Goal: Task Accomplishment & Management: Complete application form

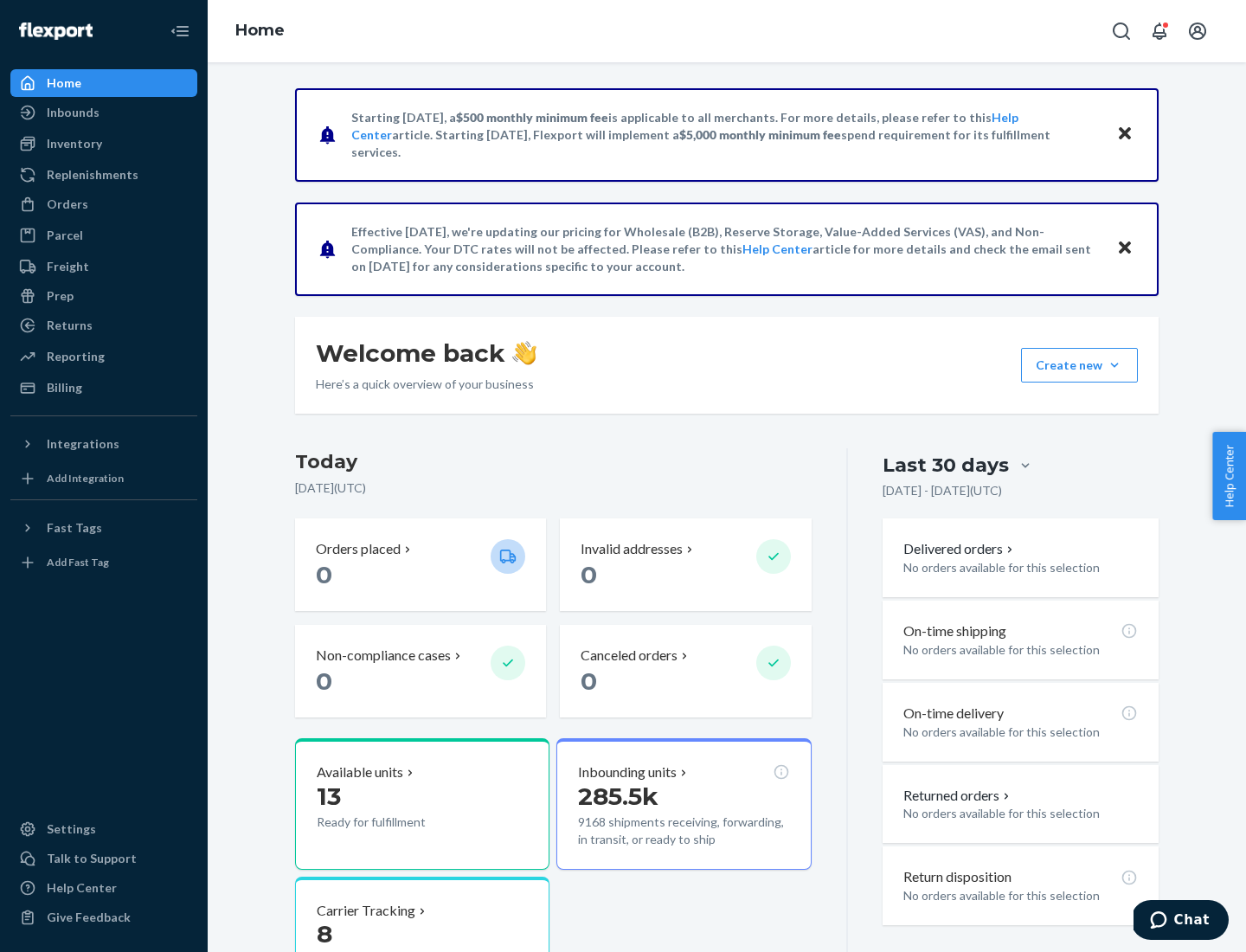
click at [1114, 365] on button "Create new Create new inbound Create new order Create new product" at bounding box center [1079, 365] width 117 height 35
click at [103, 112] on div "Inbounds" at bounding box center [104, 112] width 184 height 24
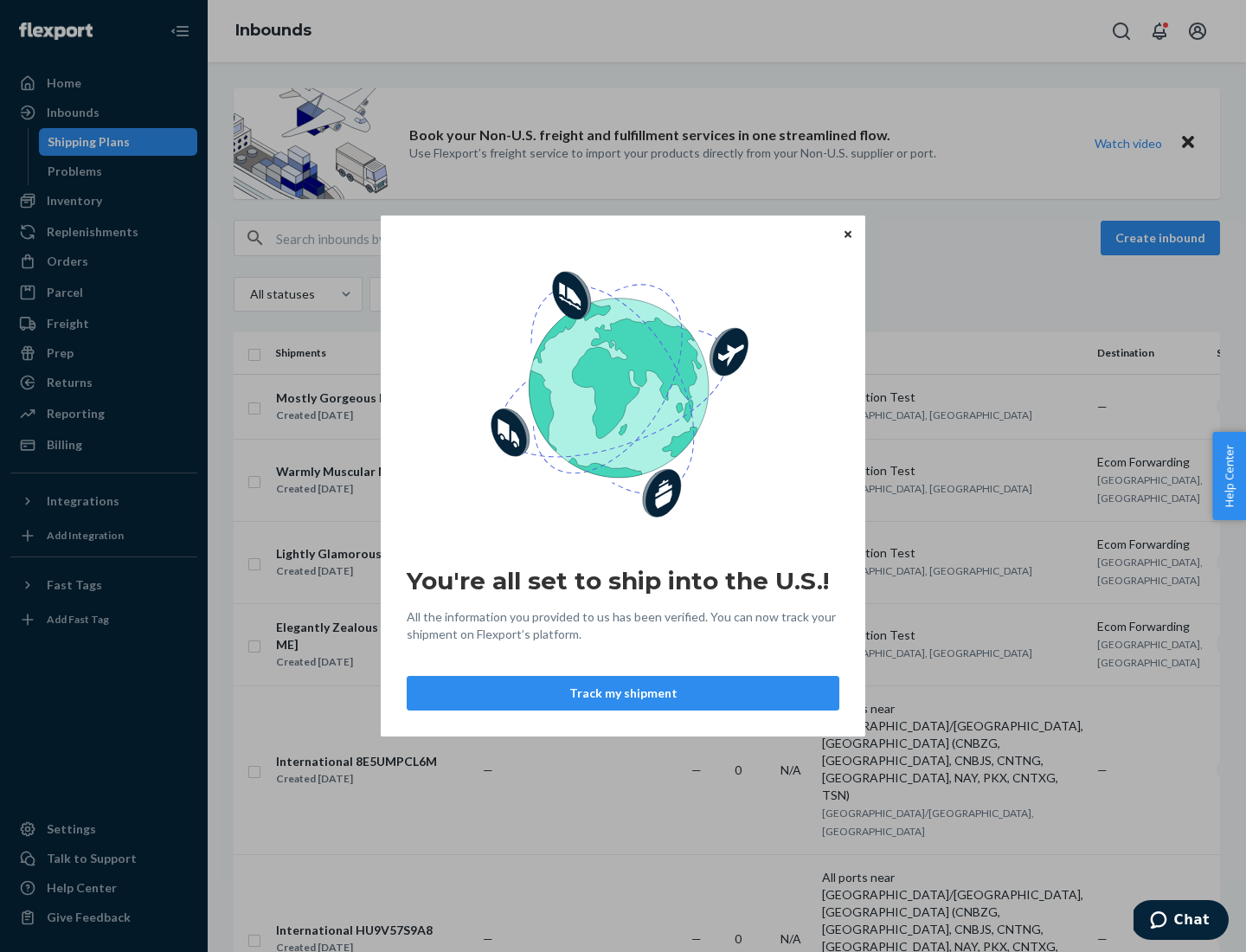
click at [623, 693] on button "Track my shipment" at bounding box center [622, 693] width 432 height 35
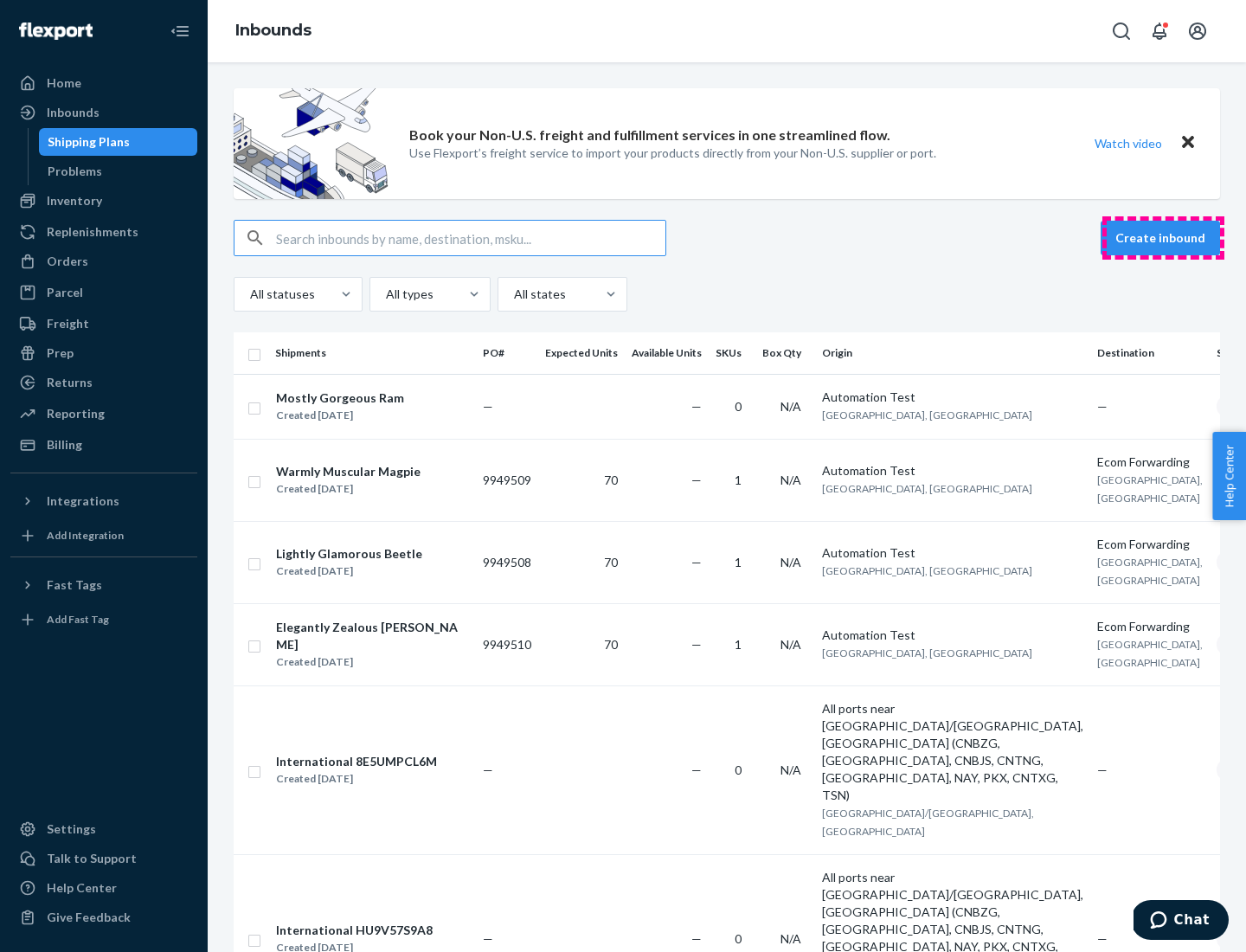
click at [1163, 238] on button "Create inbound" at bounding box center [1160, 238] width 119 height 35
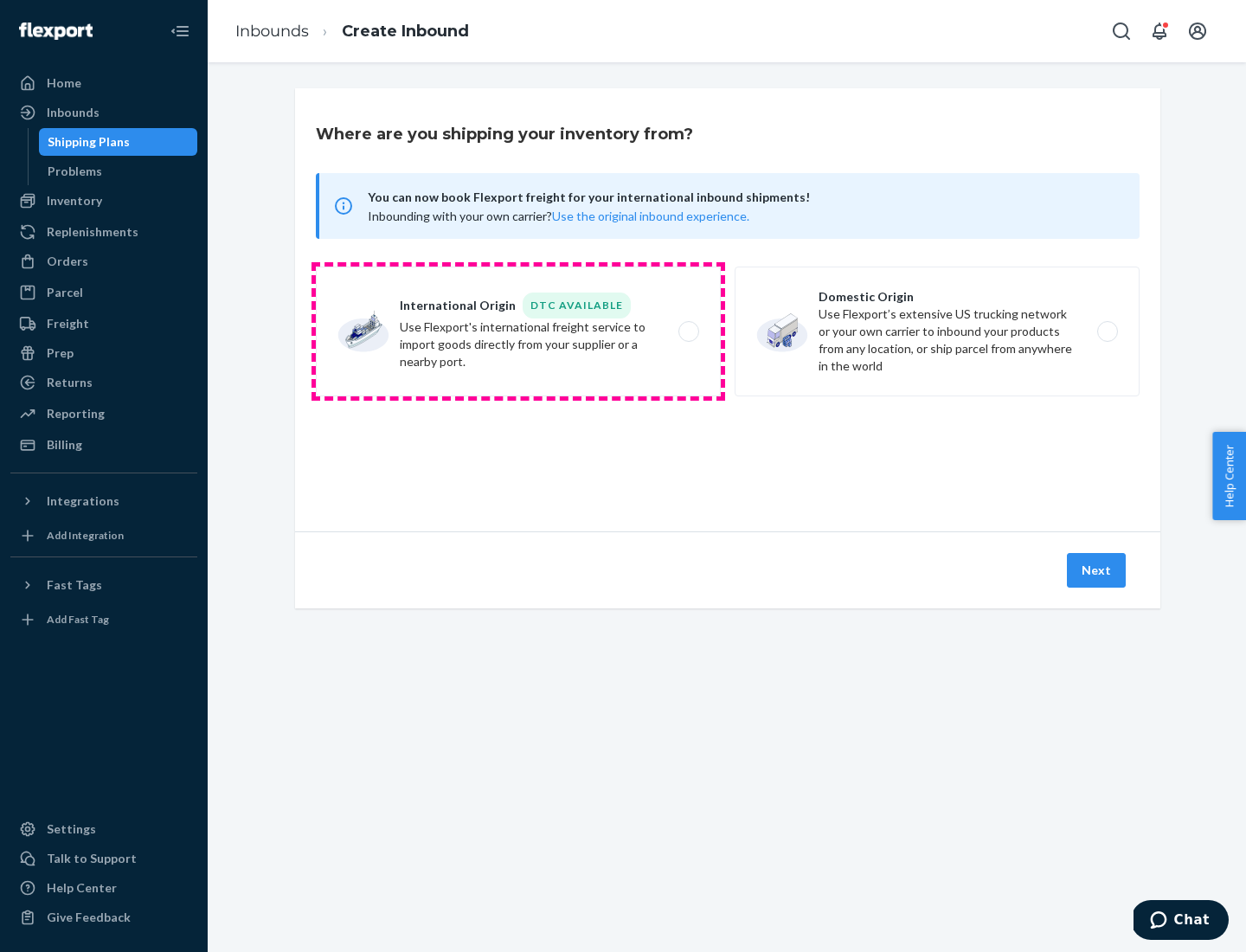
click at [518, 332] on label "International Origin DTC Available Use Flexport's international freight service…" at bounding box center [518, 332] width 405 height 130
click at [688, 332] on input "International Origin DTC Available Use Flexport's international freight service…" at bounding box center [693, 332] width 12 height 12
radio input "true"
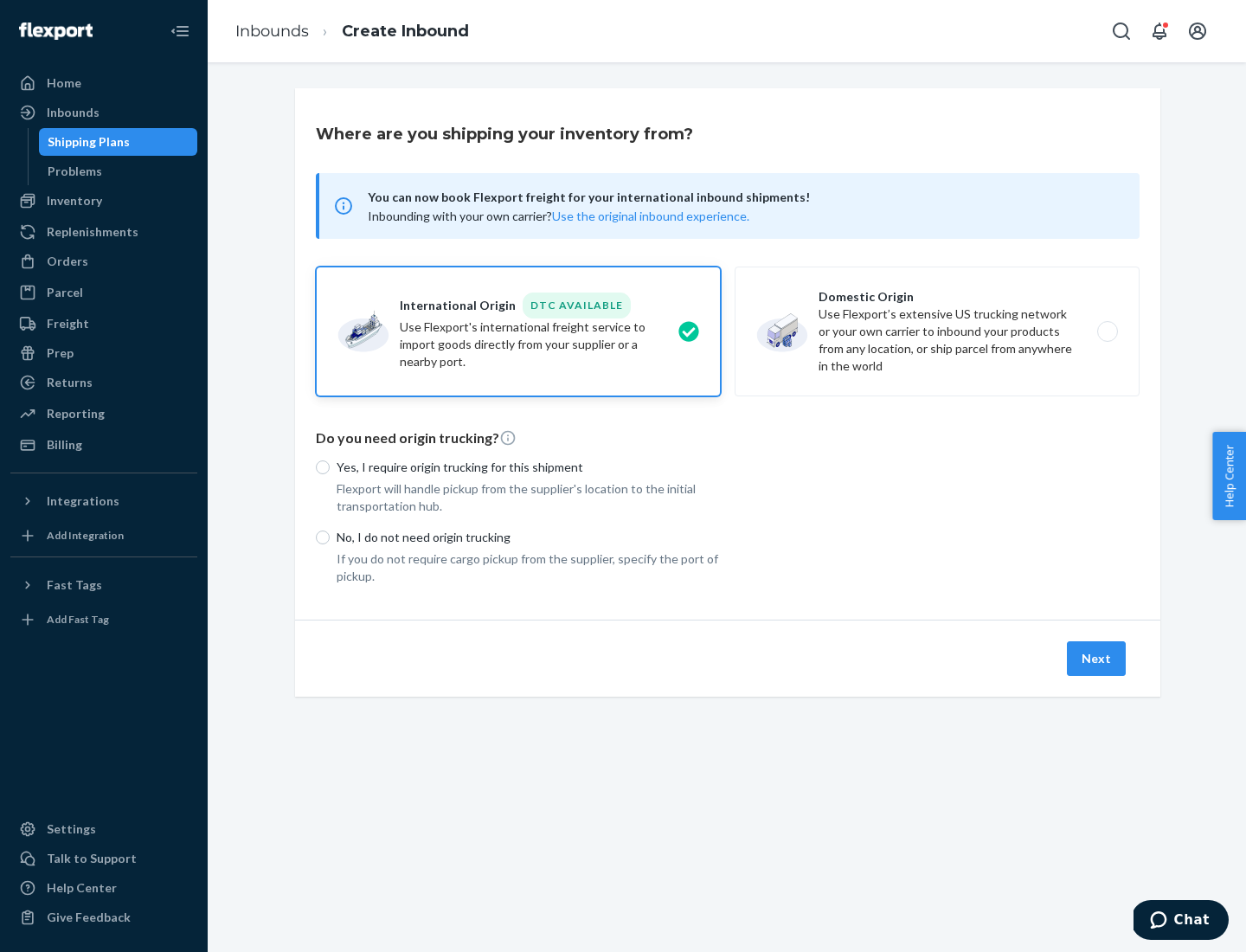
click at [529, 537] on p "No, I do not need origin trucking" at bounding box center [529, 537] width 384 height 17
click at [330, 537] on input "No, I do not need origin trucking" at bounding box center [323, 538] width 14 height 14
radio input "true"
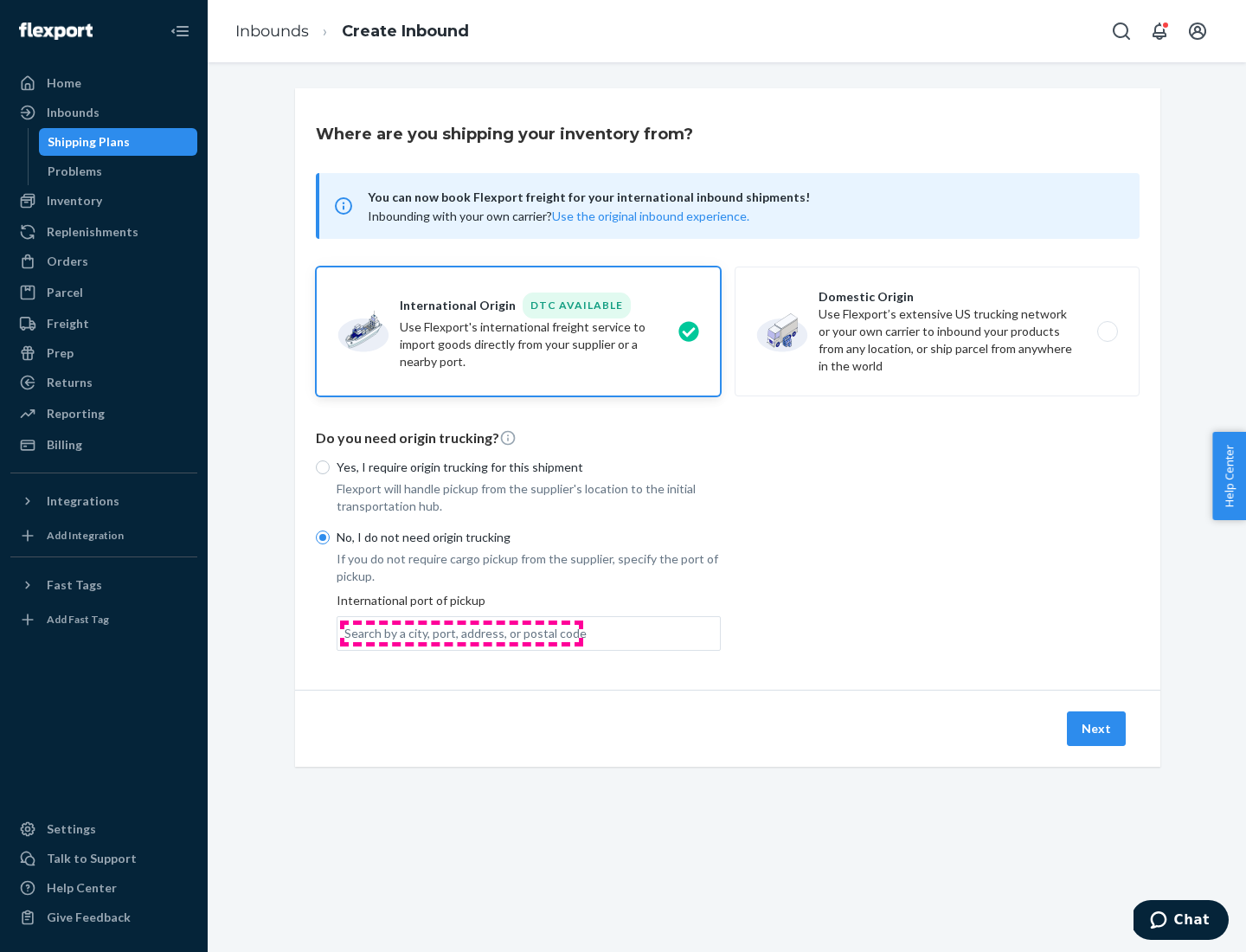
click at [461, 633] on div "Search by a city, port, address, or postal code" at bounding box center [465, 633] width 242 height 17
click at [346, 633] on input "Search by a city, port, address, or postal code" at bounding box center [345, 633] width 2 height 17
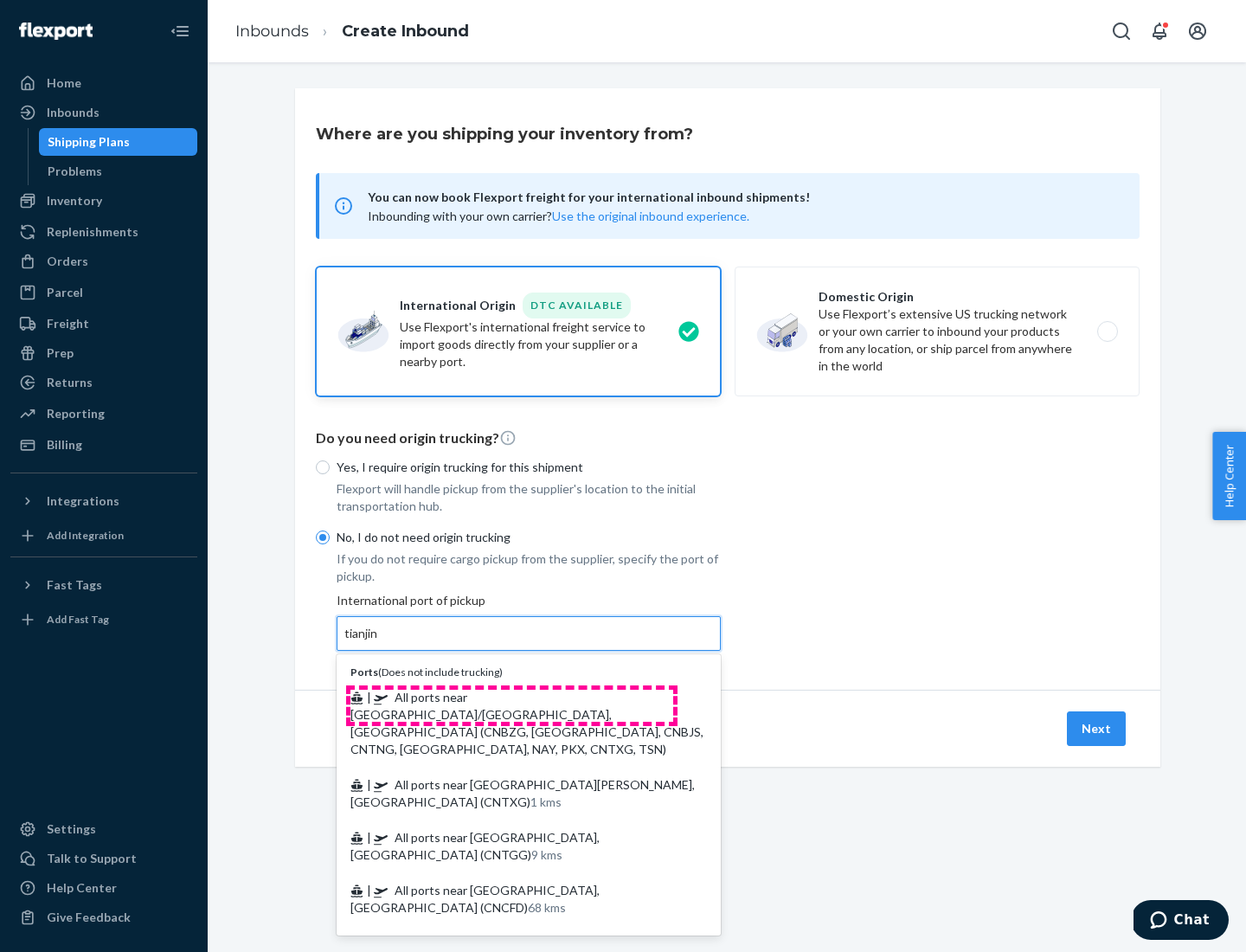
click at [512, 696] on span "| All ports near [GEOGRAPHIC_DATA]/[GEOGRAPHIC_DATA], [GEOGRAPHIC_DATA] (CNBZG,…" at bounding box center [527, 723] width 353 height 67
click at [380, 642] on input "tianjin" at bounding box center [362, 633] width 36 height 17
type input "All ports near [GEOGRAPHIC_DATA]/[GEOGRAPHIC_DATA], [GEOGRAPHIC_DATA] (CNBZG, […"
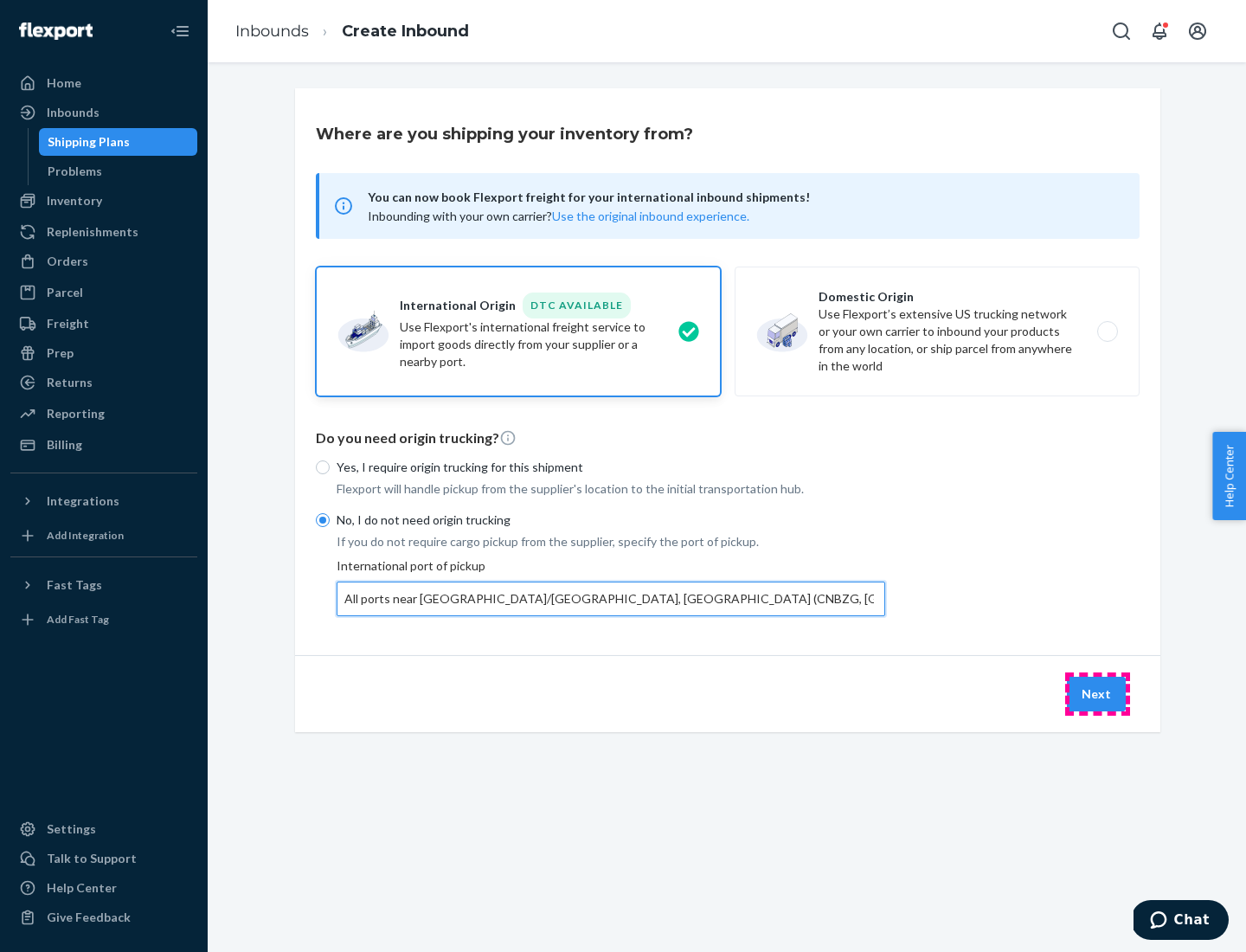
click at [1097, 693] on button "Next" at bounding box center [1096, 693] width 59 height 35
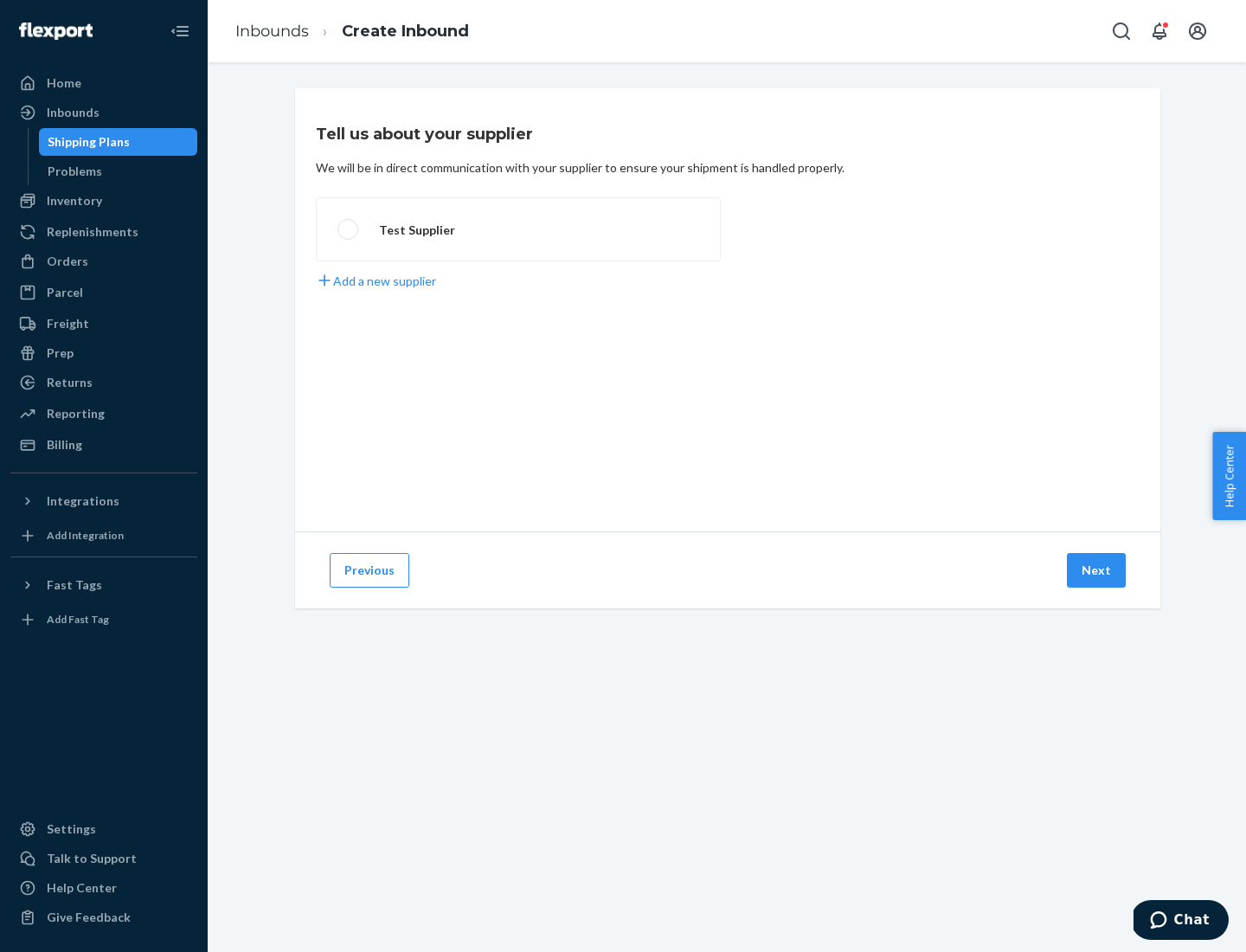
click at [518, 229] on label "Test Supplier" at bounding box center [518, 229] width 405 height 64
click at [348, 229] on input "Test Supplier" at bounding box center [343, 229] width 12 height 12
radio input "true"
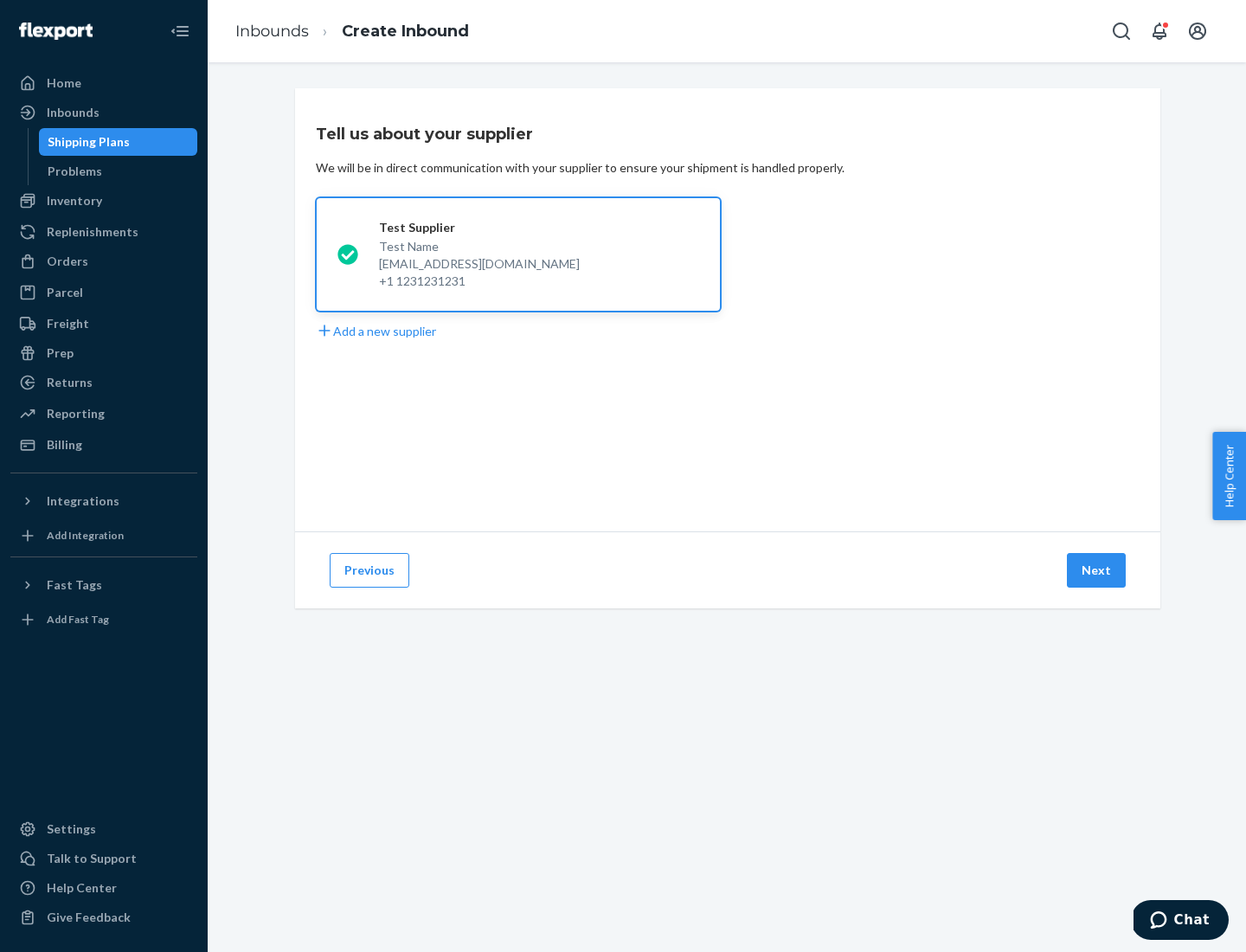
click at [1097, 570] on button "Next" at bounding box center [1096, 570] width 59 height 35
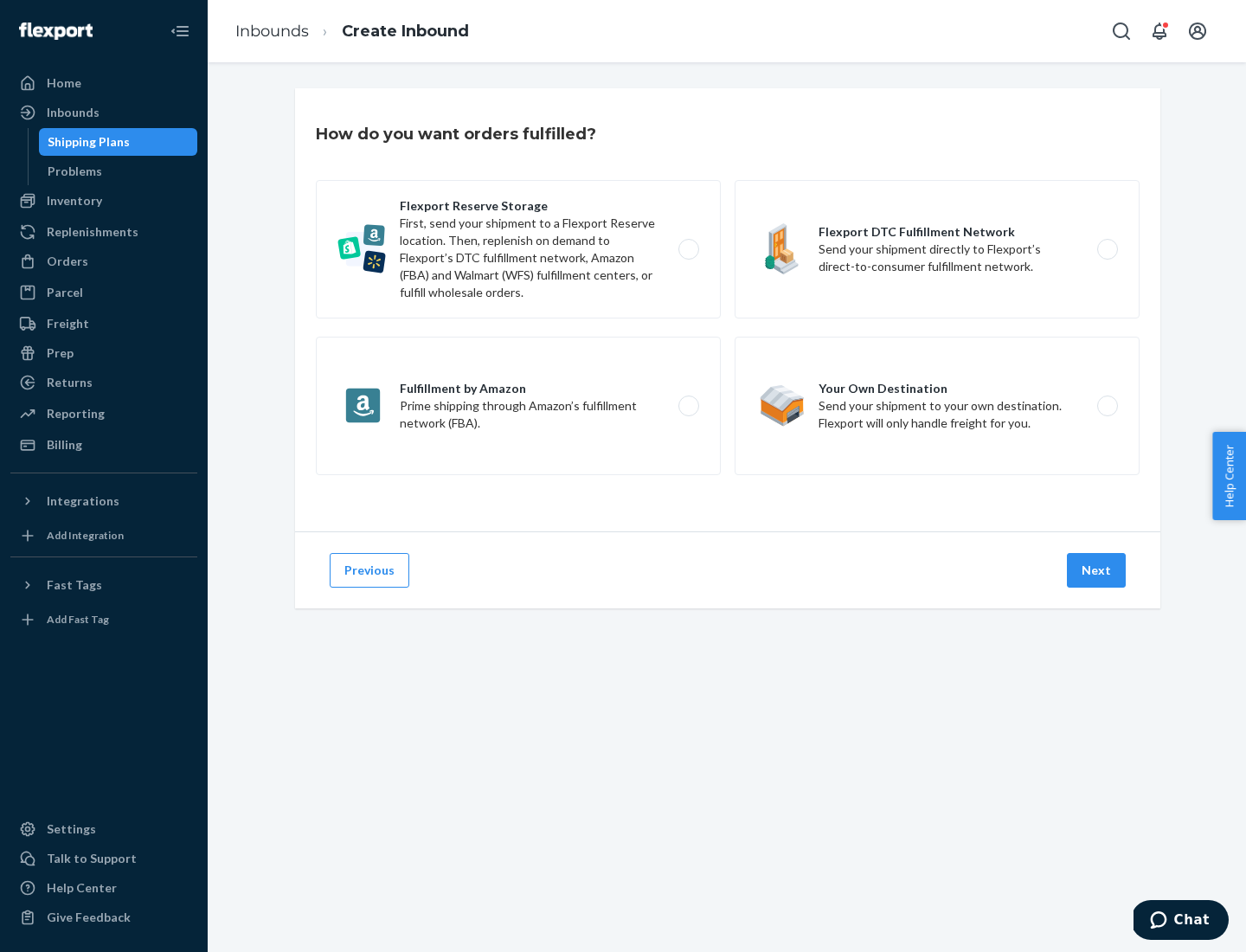
click at [518, 250] on label "Flexport Reserve Storage First, send your shipment to a Flexport Reserve locati…" at bounding box center [518, 249] width 405 height 138
click at [688, 250] on input "Flexport Reserve Storage First, send your shipment to a Flexport Reserve locati…" at bounding box center [693, 250] width 12 height 12
radio input "true"
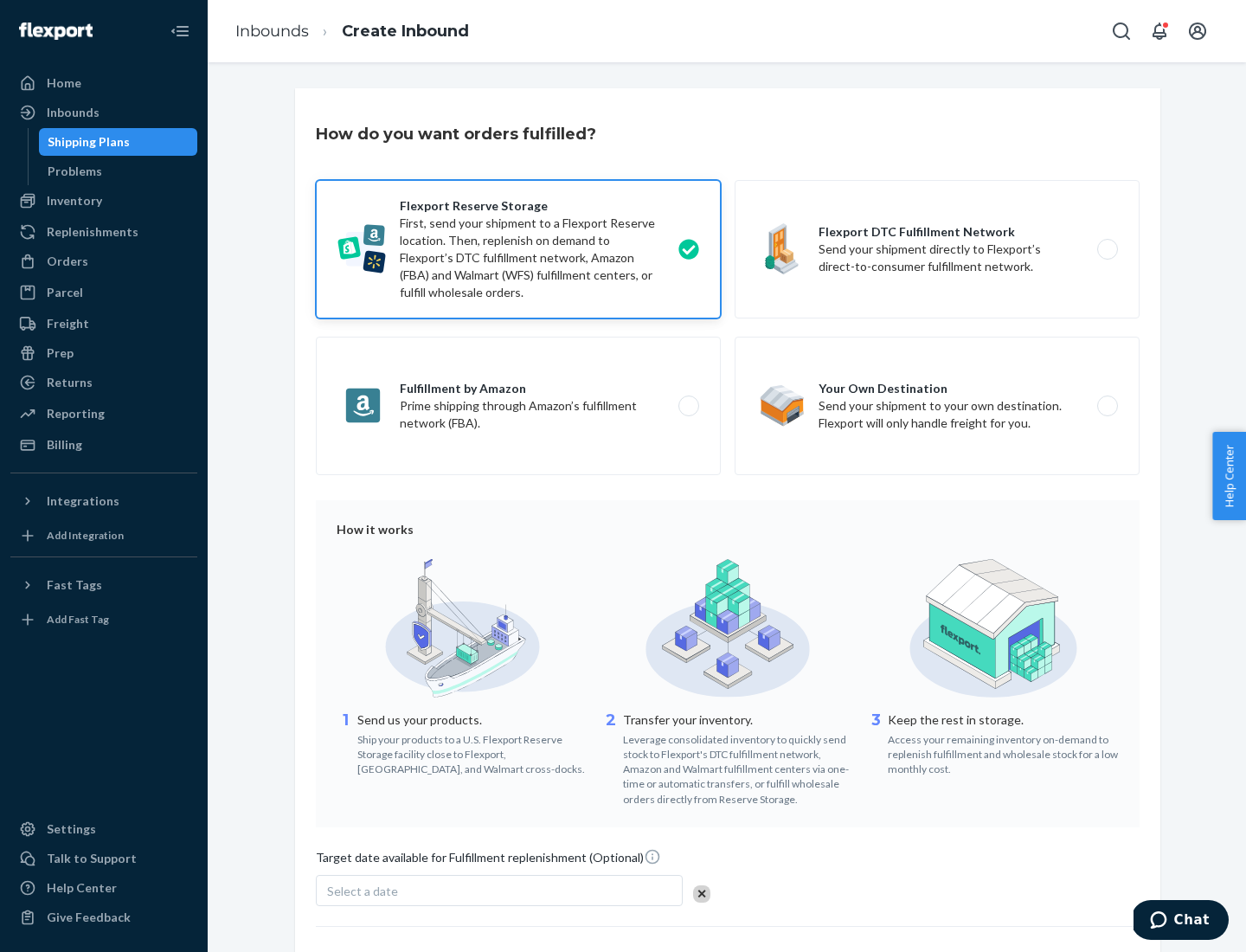
scroll to position [142, 0]
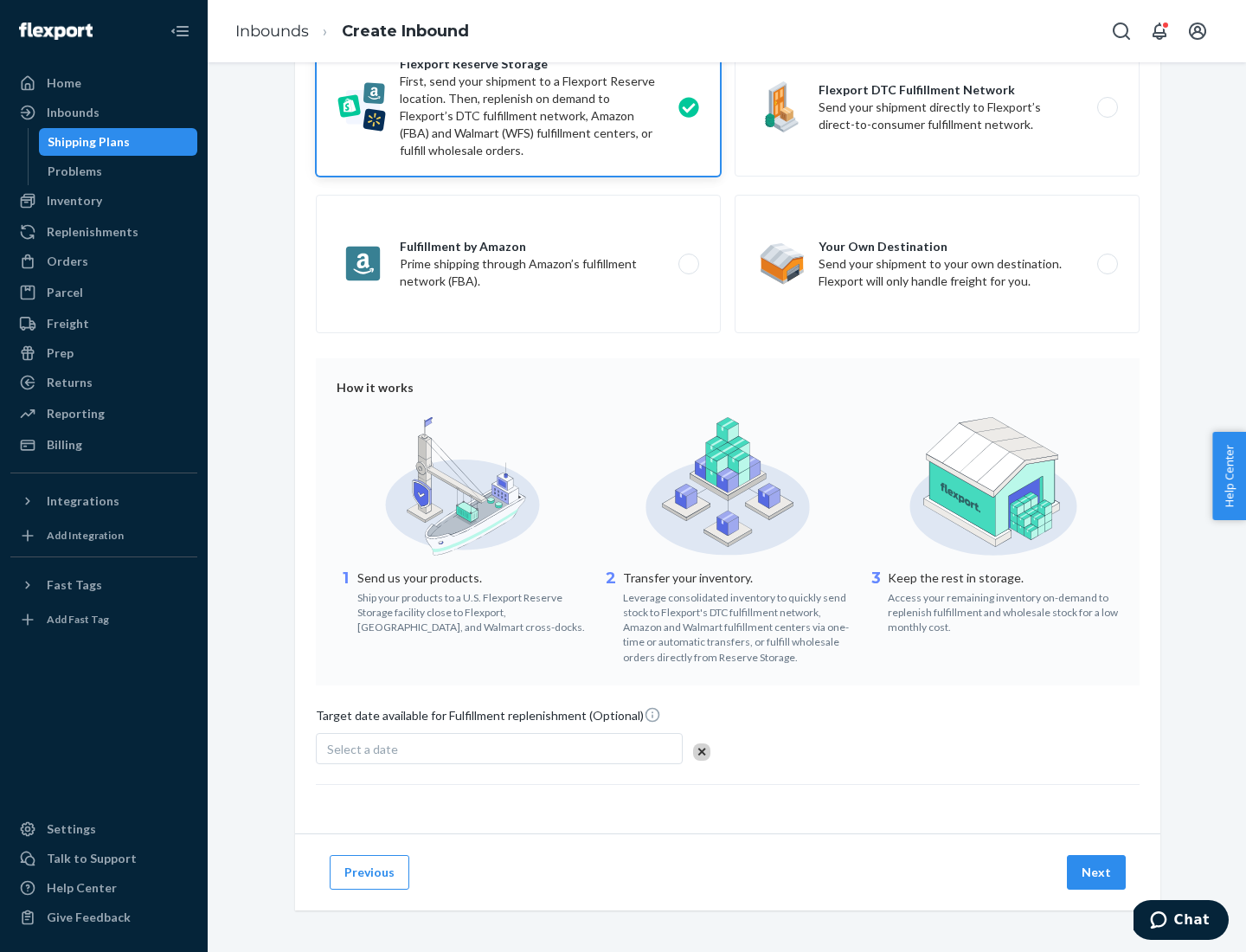
click at [1097, 872] on button "Next" at bounding box center [1096, 872] width 59 height 35
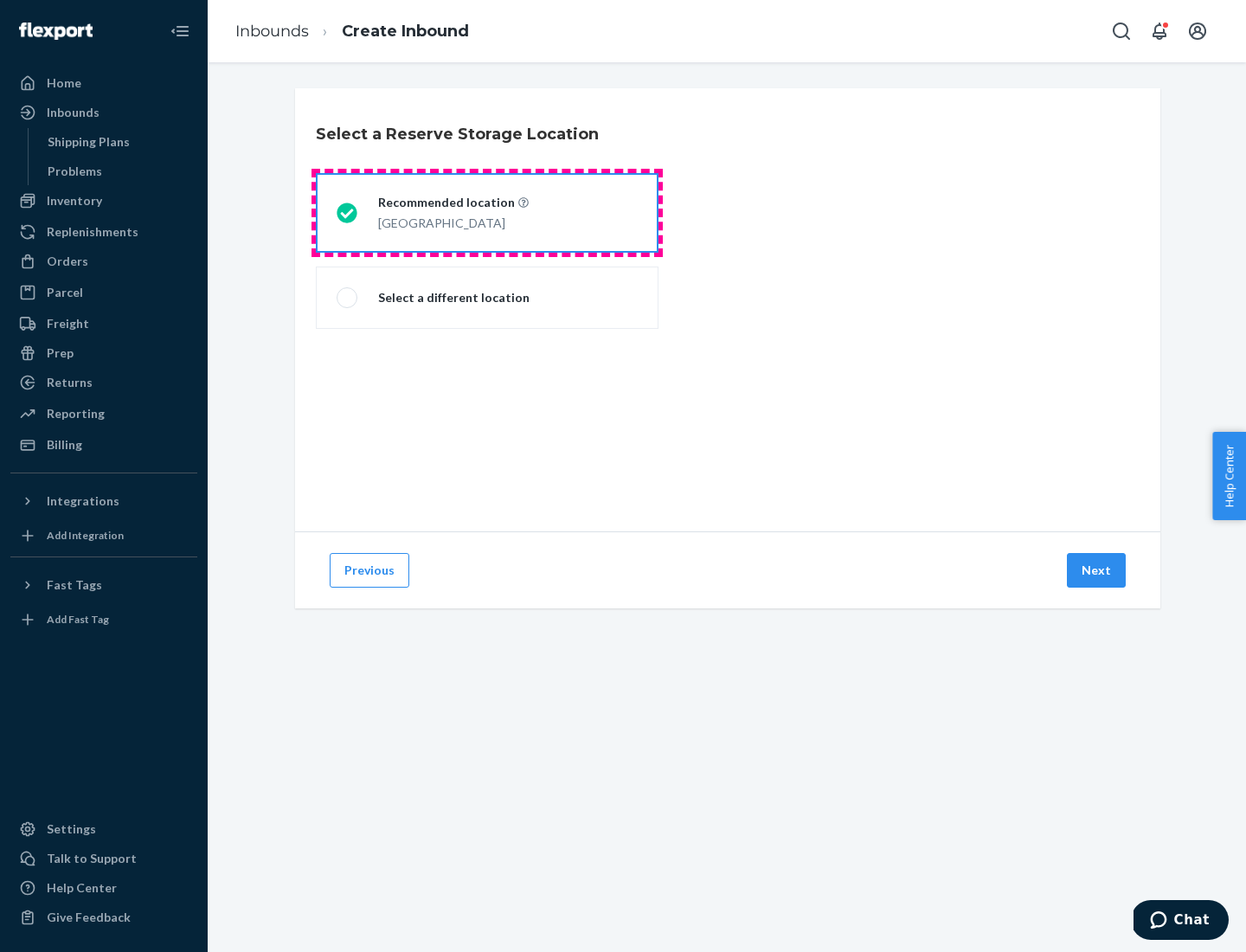
click at [488, 213] on div "[GEOGRAPHIC_DATA]" at bounding box center [453, 221] width 151 height 21
click at [348, 213] on input "Recommended location [GEOGRAPHIC_DATA]" at bounding box center [342, 213] width 12 height 12
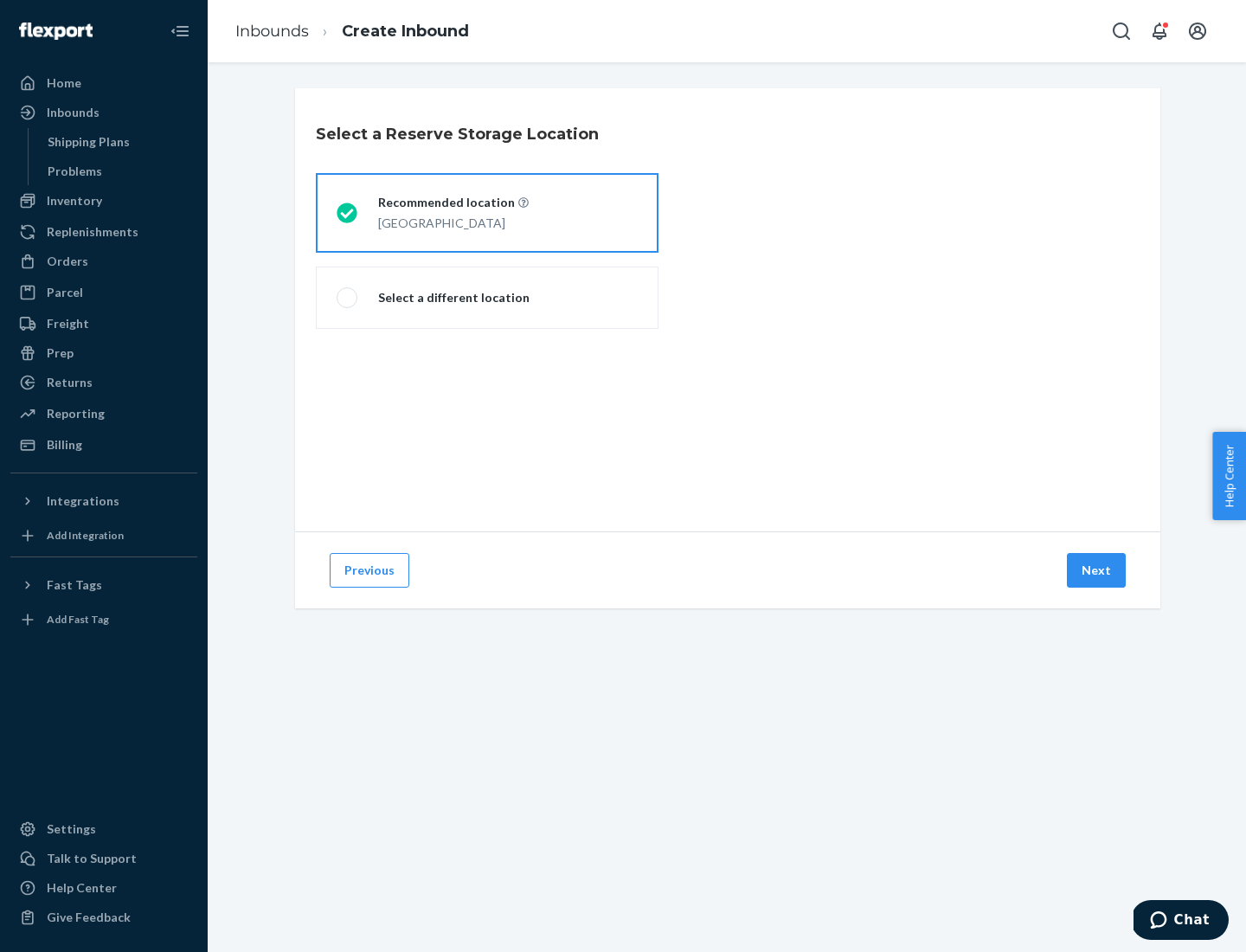
click at [1097, 570] on button "Next" at bounding box center [1096, 570] width 59 height 35
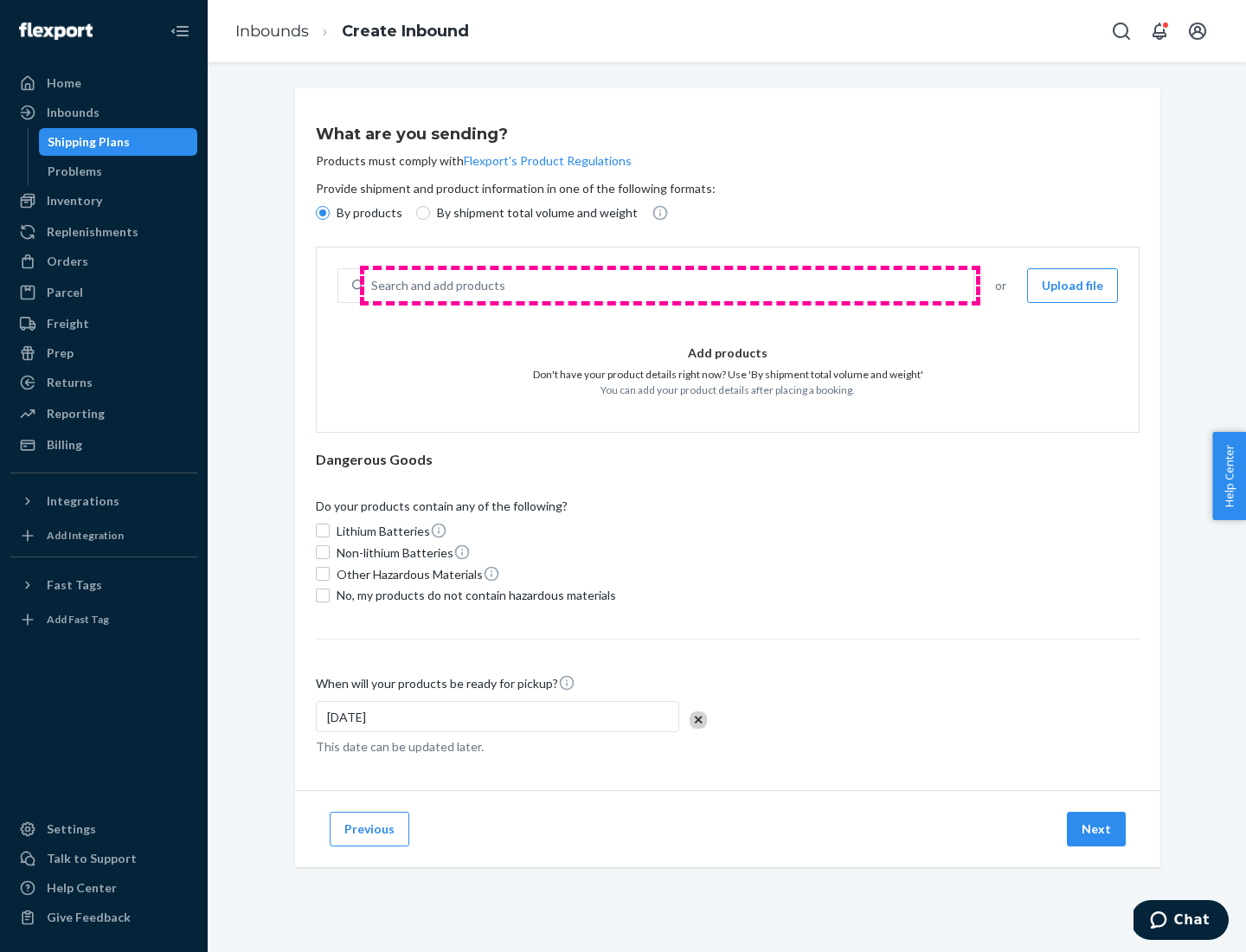
click at [669, 285] on div "Search and add products" at bounding box center [668, 285] width 609 height 31
click at [373, 285] on input "Search and add products" at bounding box center [372, 285] width 2 height 17
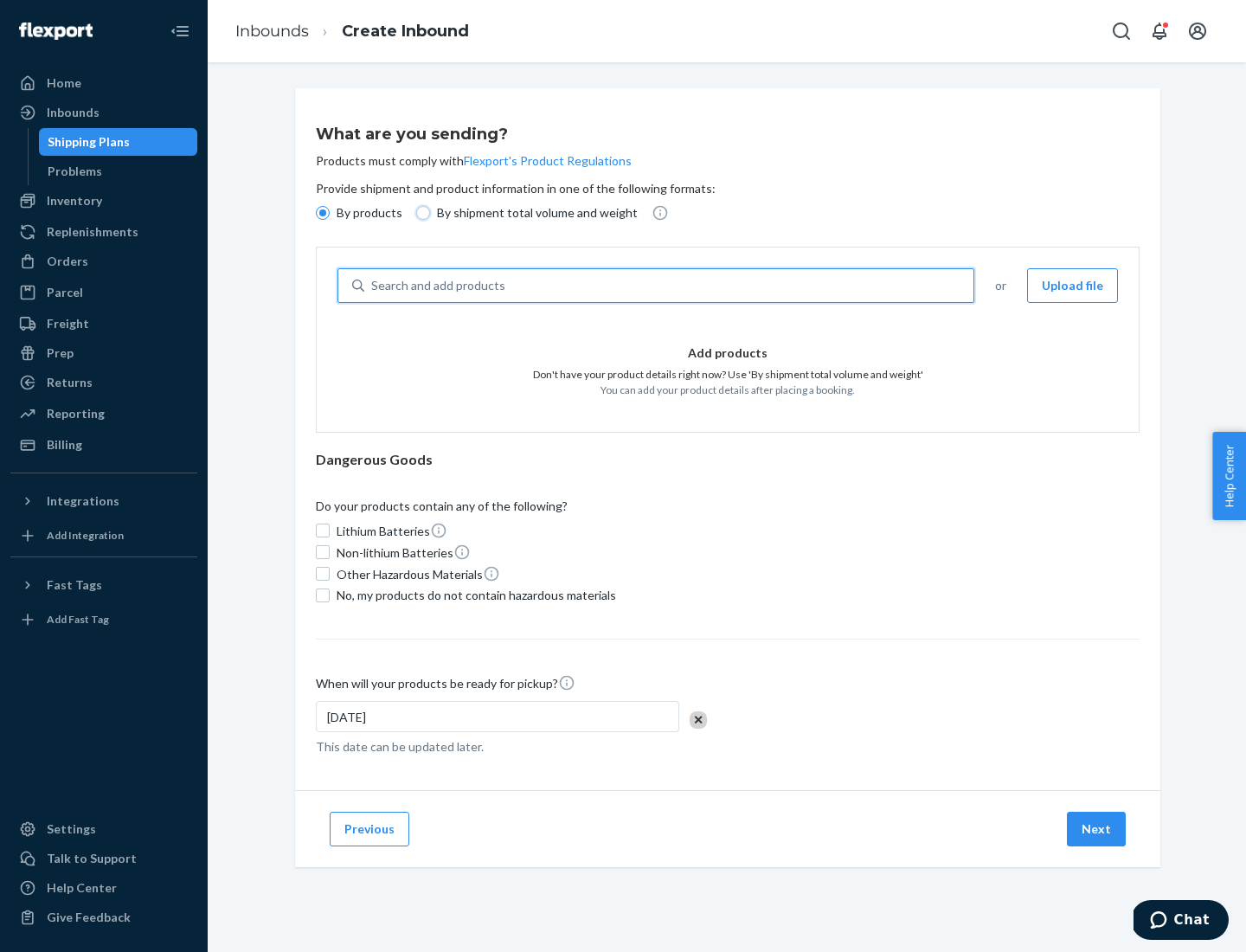
click at [421, 213] on input "By shipment total volume and weight" at bounding box center [423, 213] width 14 height 14
radio input "true"
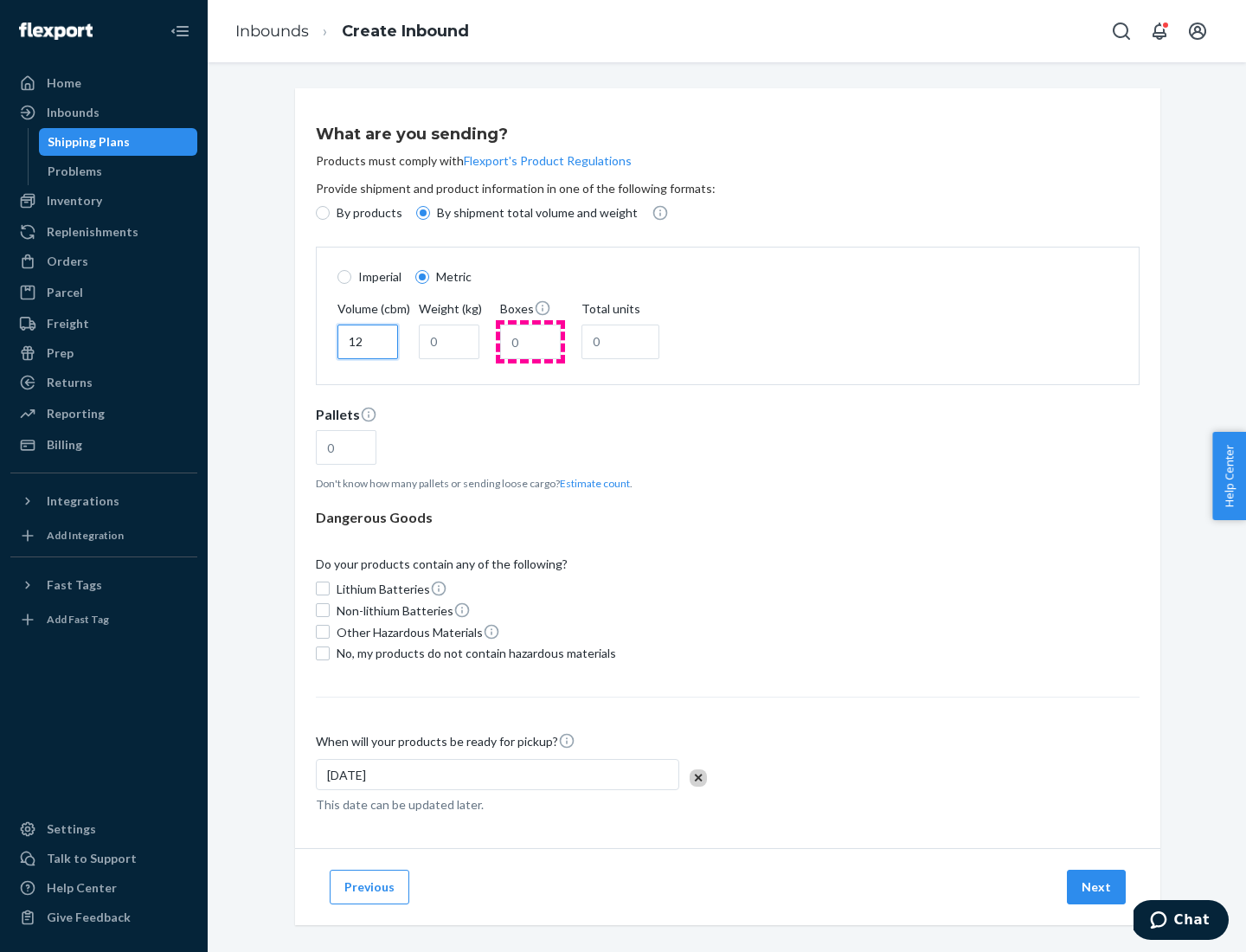
type input "12"
type input "22"
type input "222"
type input "121"
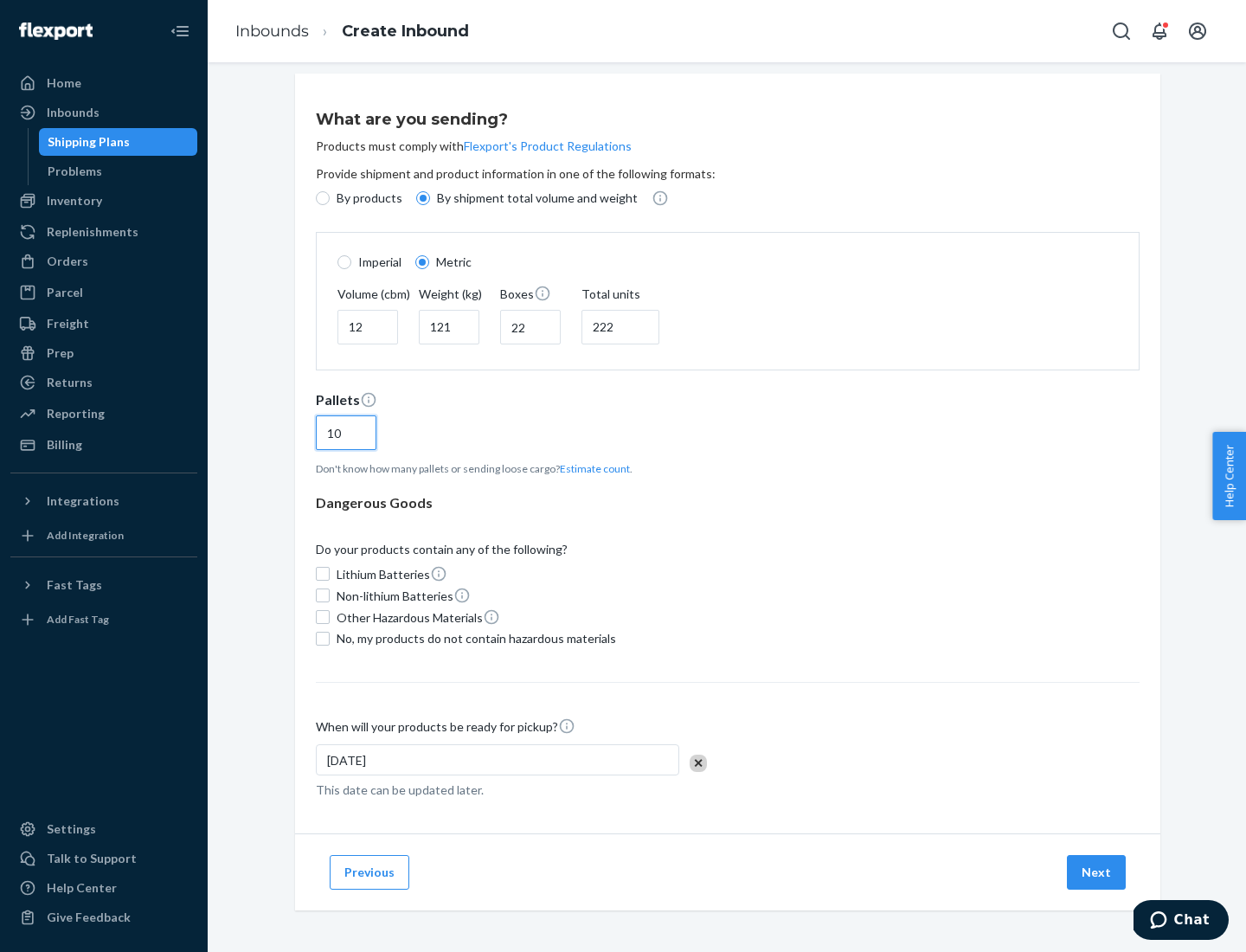
type input "10"
click at [473, 637] on span "No, my products do not contain hazardous materials" at bounding box center [477, 638] width 280 height 17
click at [330, 637] on input "No, my products do not contain hazardous materials" at bounding box center [323, 639] width 14 height 14
checkbox input "true"
click at [1097, 872] on button "Next" at bounding box center [1096, 872] width 59 height 35
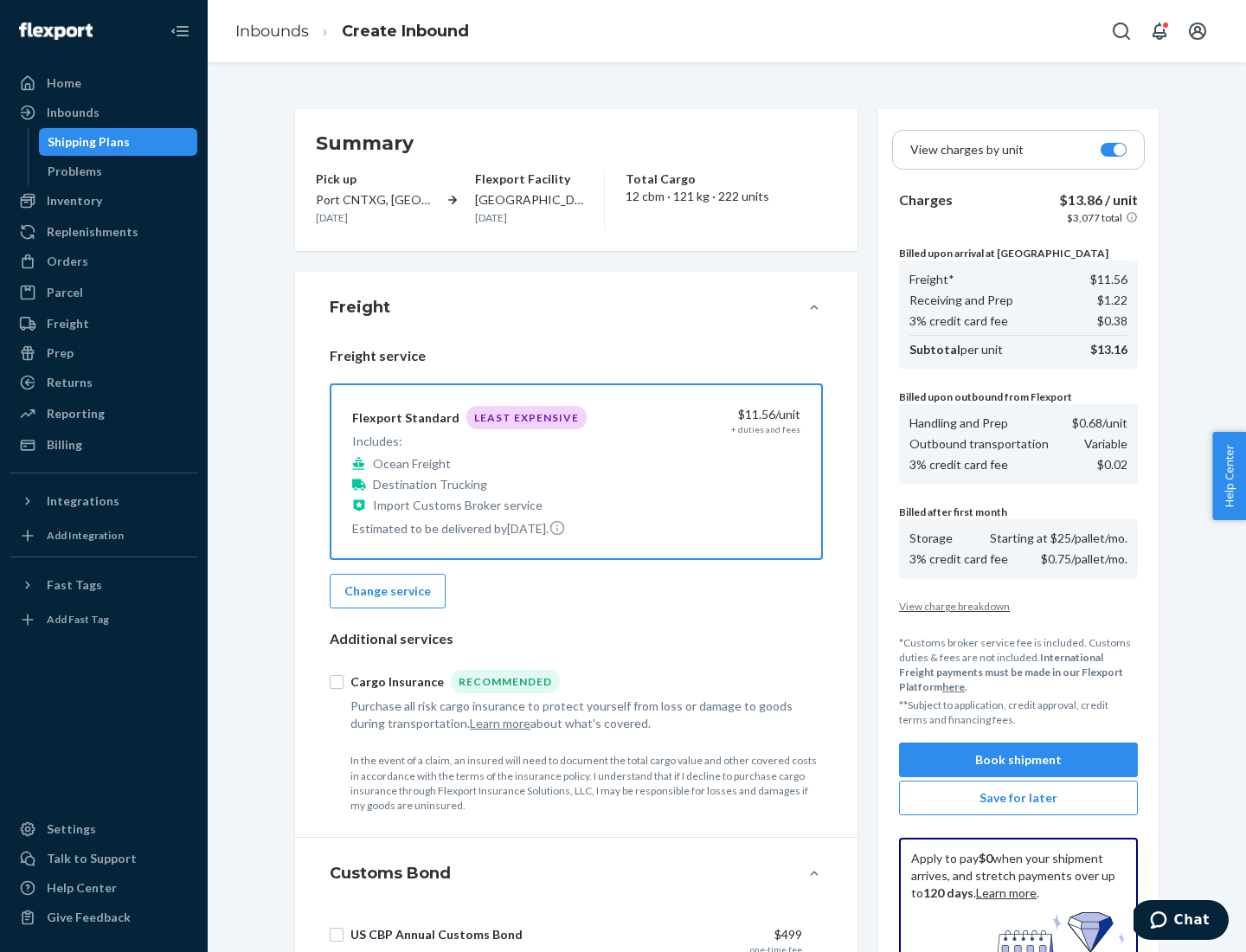
scroll to position [252, 0]
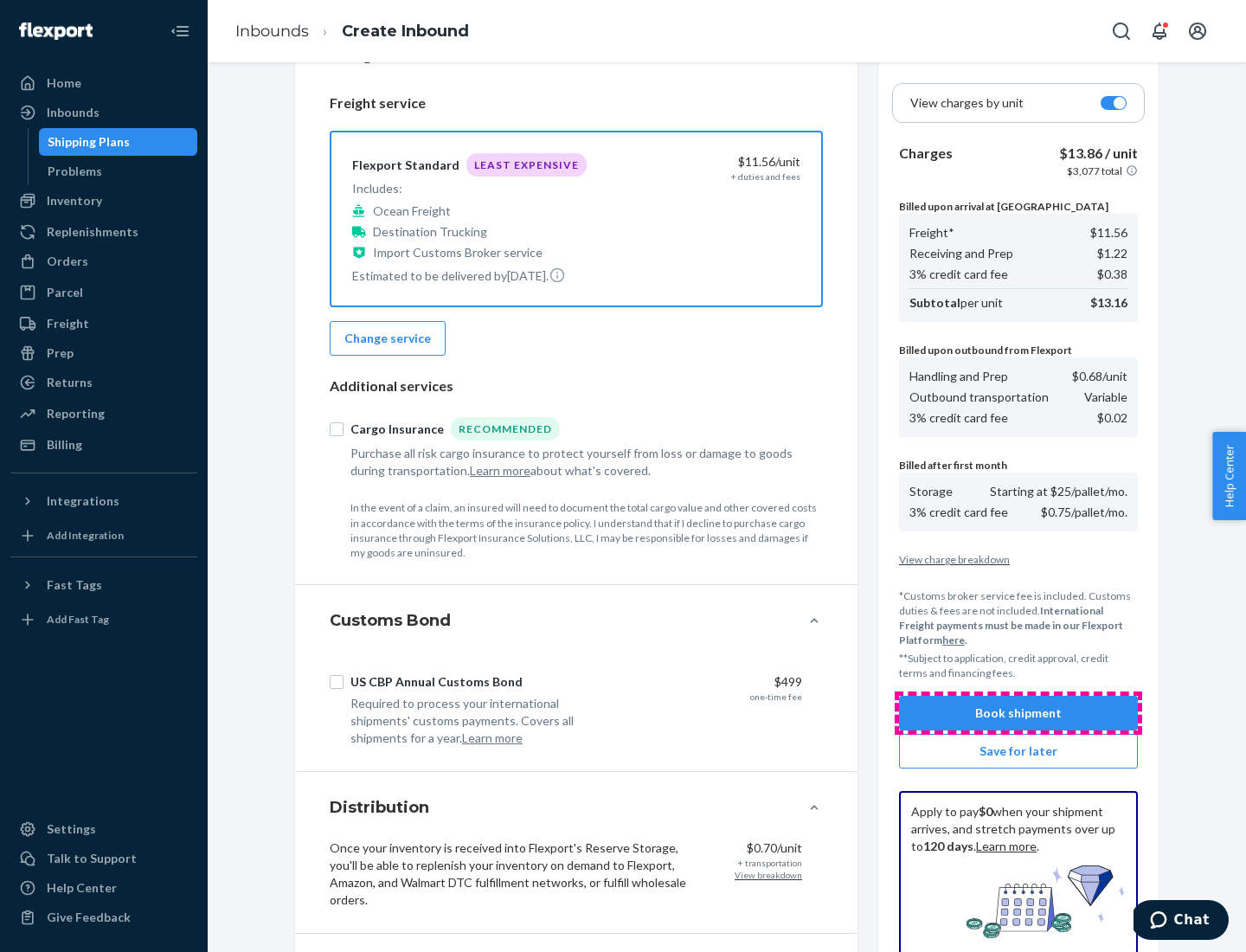
click at [1019, 713] on button "Book shipment" at bounding box center [1019, 713] width 239 height 35
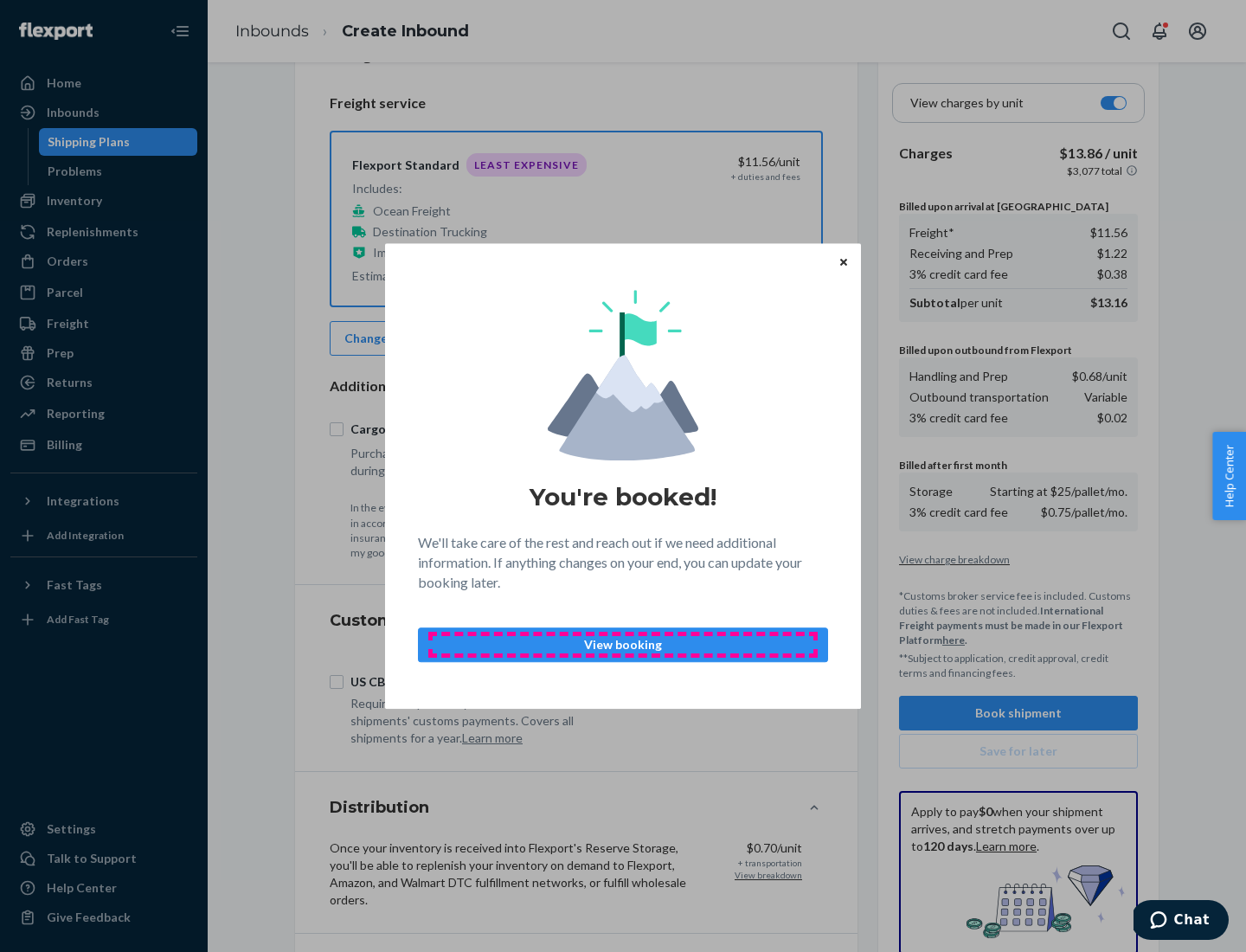
click at [623, 644] on p "View booking" at bounding box center [622, 644] width 381 height 17
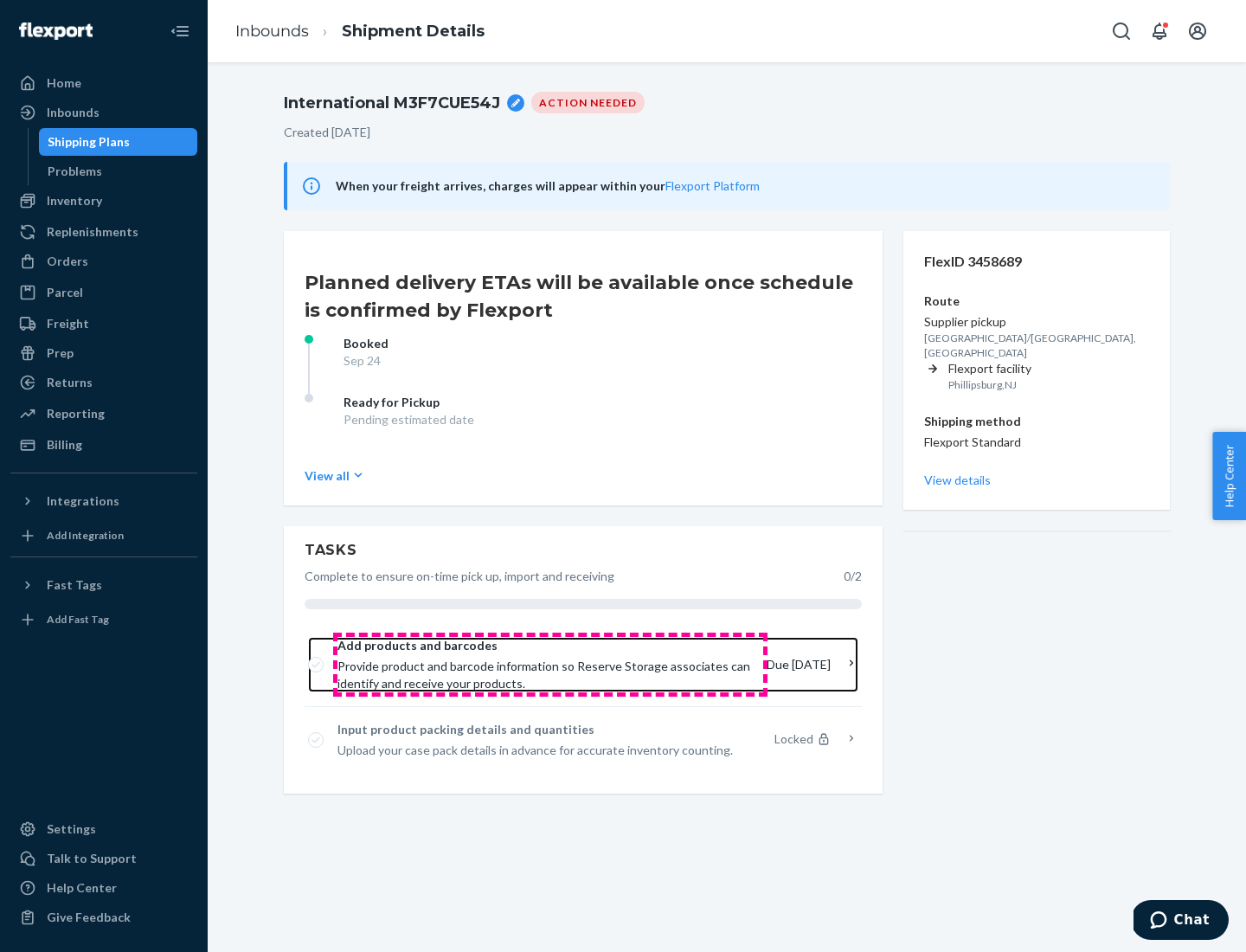
click at [549, 665] on span "Provide product and barcode information so Reserve Storage associates can ident…" at bounding box center [545, 675] width 415 height 35
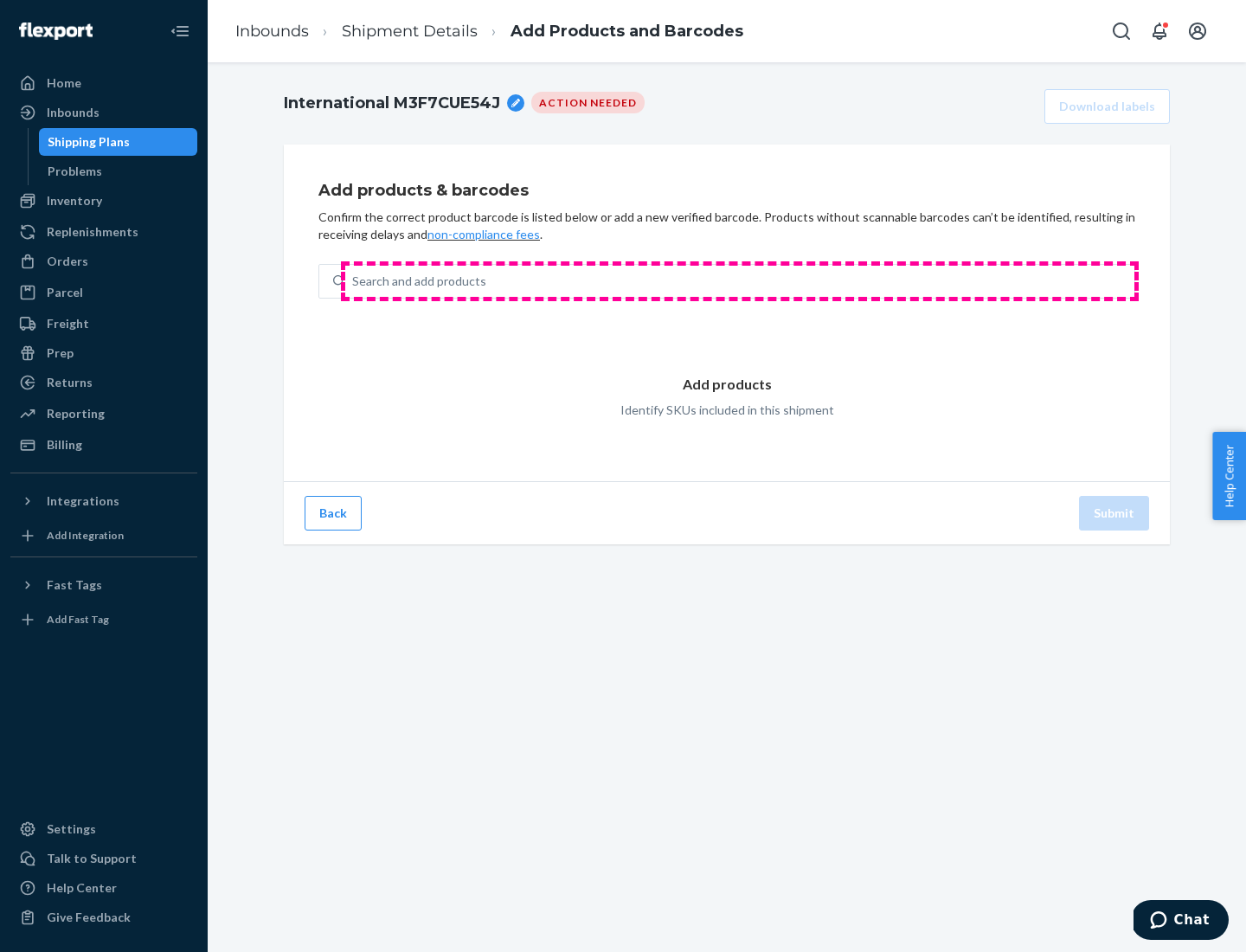
click at [740, 282] on div "Search and add products" at bounding box center [739, 281] width 789 height 31
click at [354, 282] on input "Search and add products" at bounding box center [353, 281] width 2 height 17
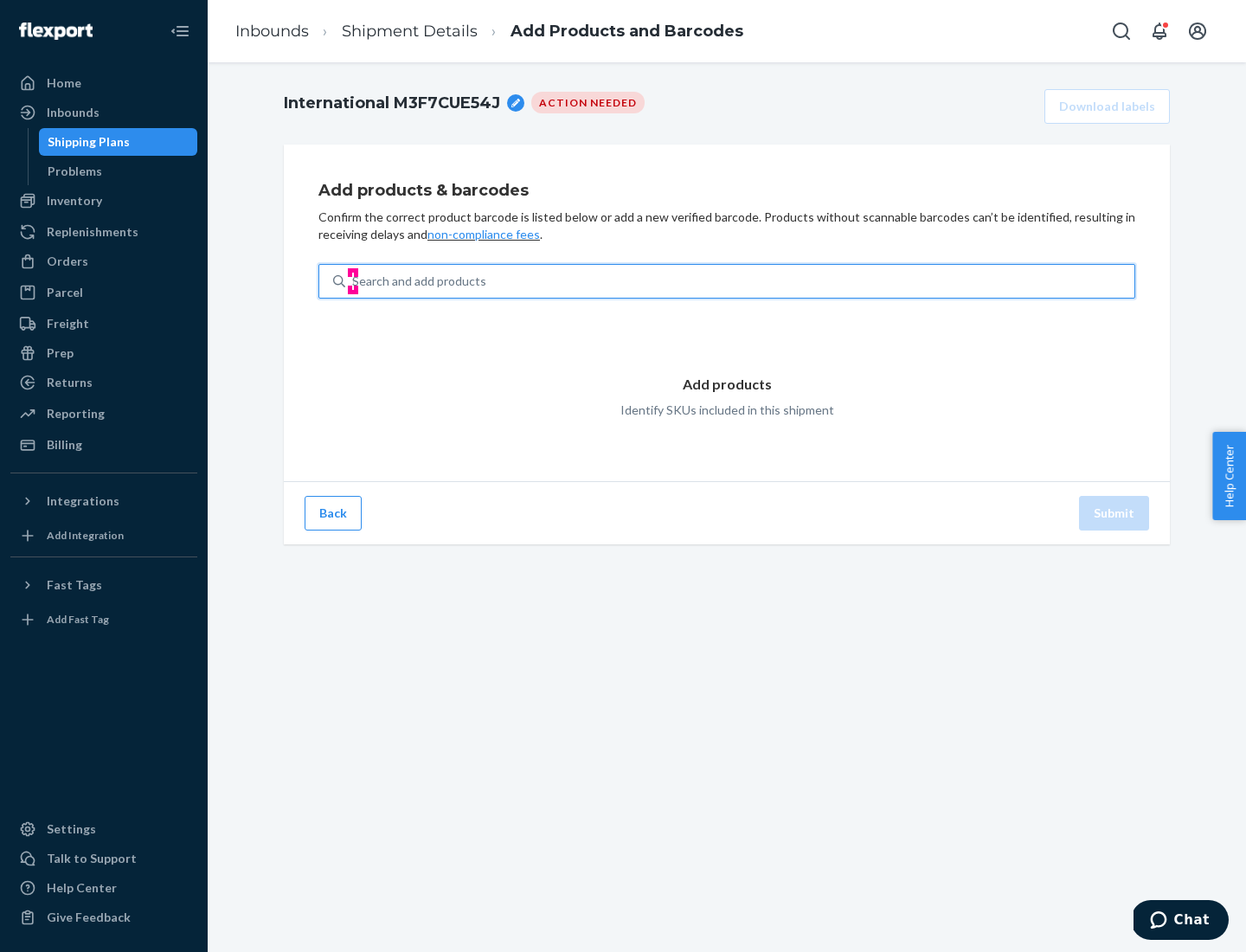
type input "test"
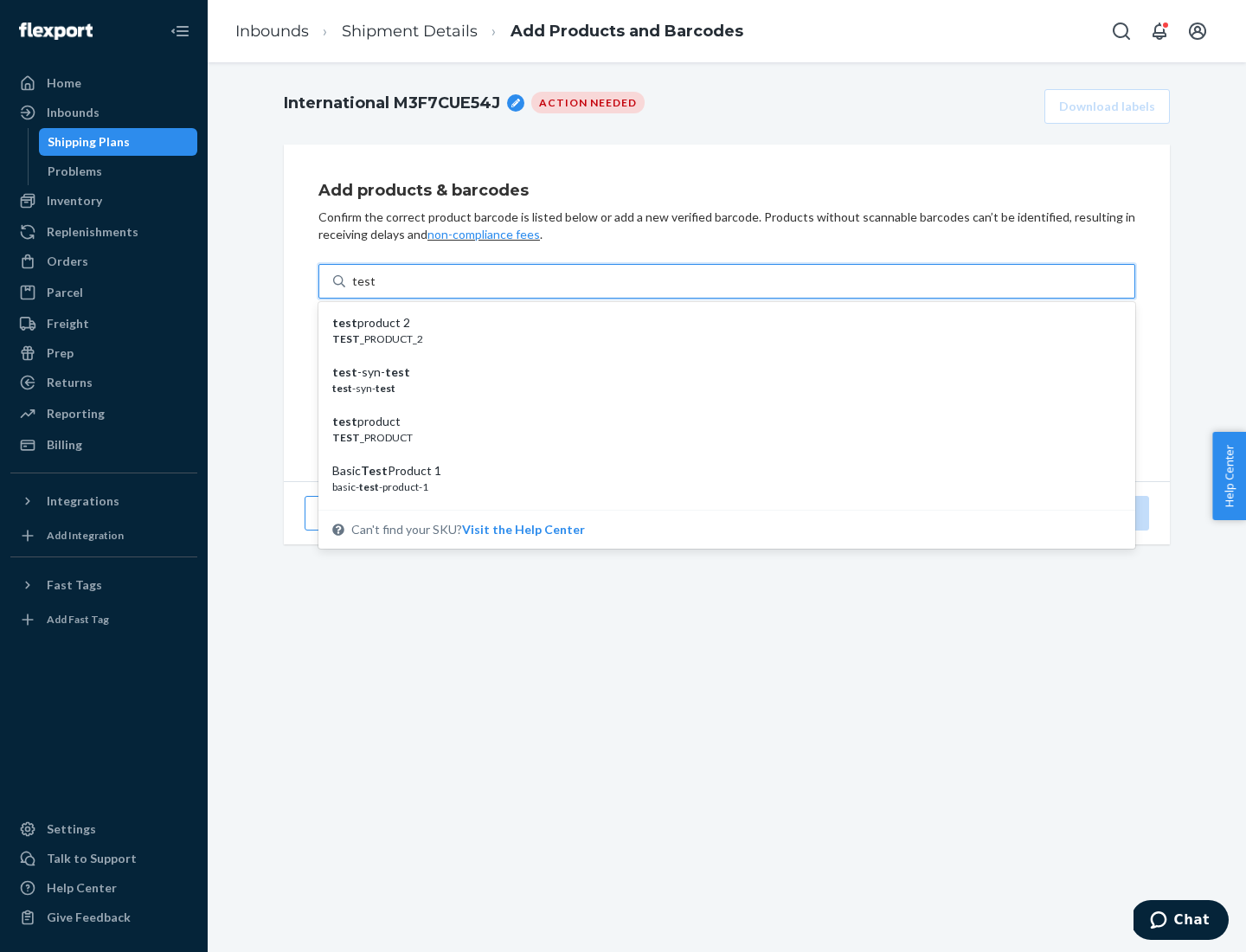
scroll to position [65, 0]
click at [720, 406] on div "Basic Test Product 1" at bounding box center [720, 406] width 775 height 17
click at [374, 290] on input "test" at bounding box center [363, 281] width 22 height 17
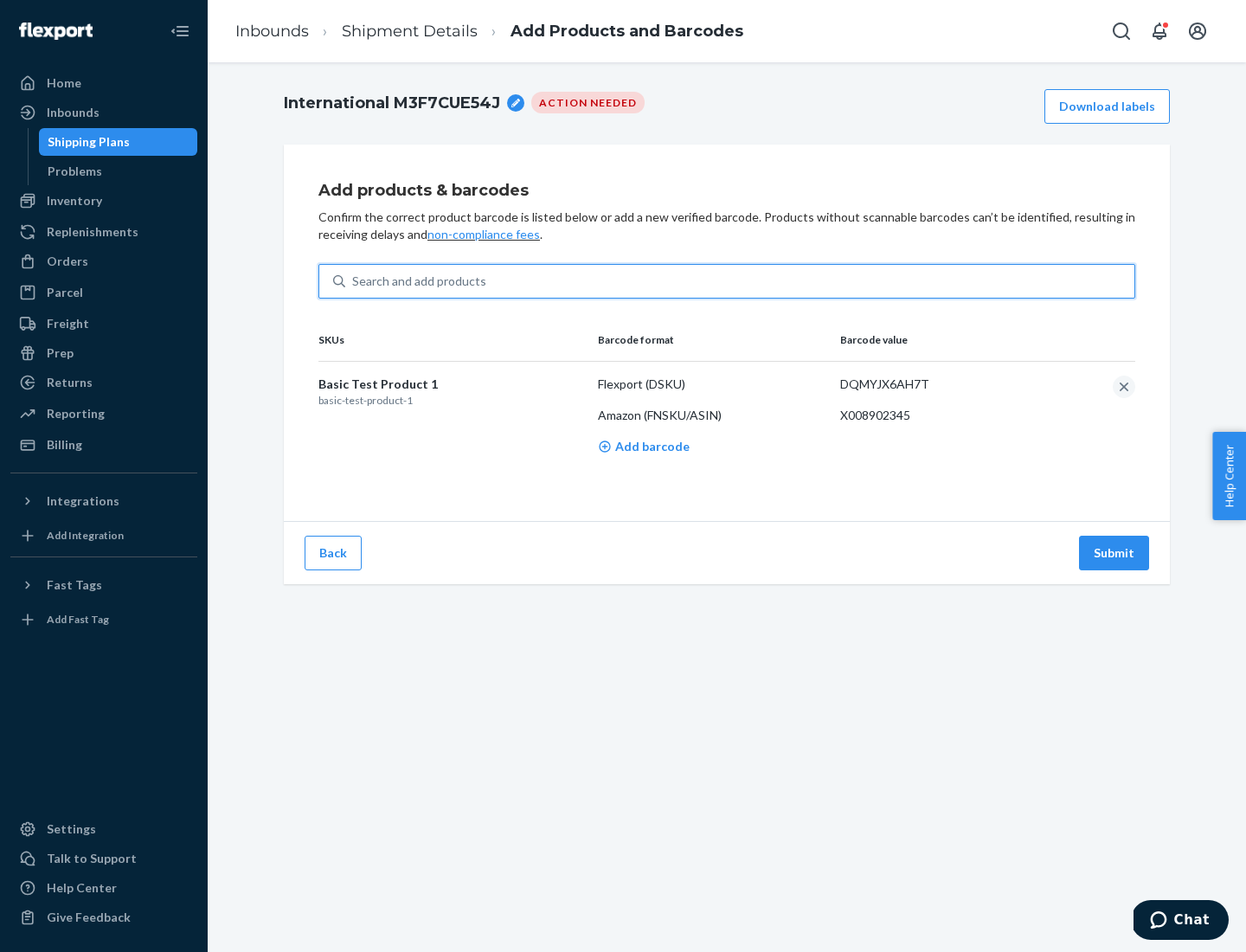
click at [1114, 552] on button "Submit" at bounding box center [1114, 553] width 70 height 35
